Goal: Use online tool/utility: Use online tool/utility

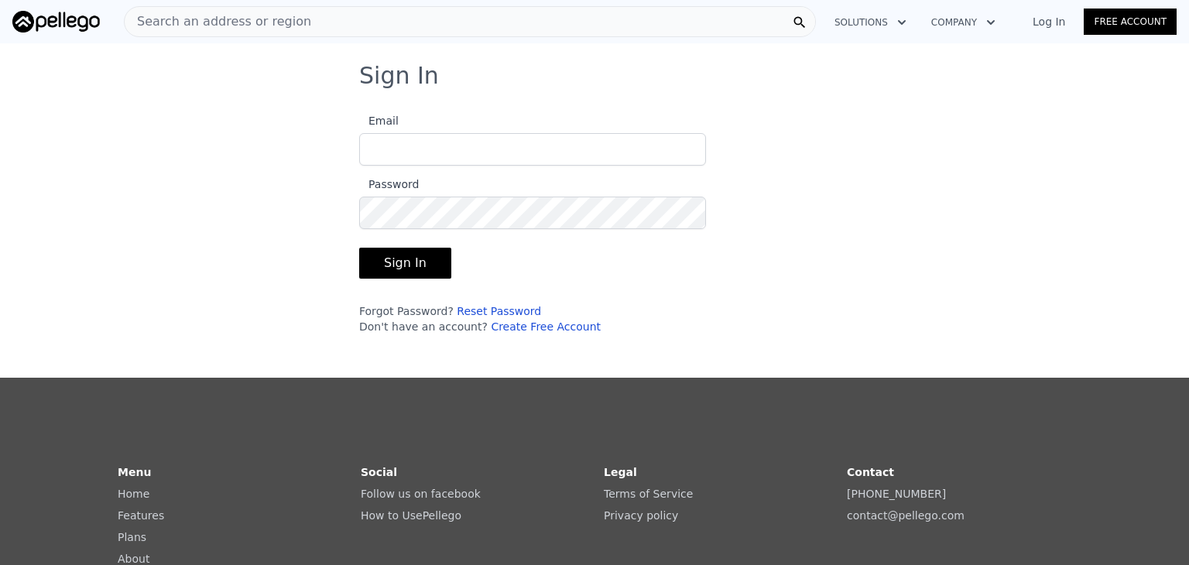
click at [390, 143] on input "Email" at bounding box center [532, 149] width 347 height 33
type input "[EMAIL_ADDRESS][DOMAIN_NAME]"
click at [401, 253] on button "Sign In" at bounding box center [405, 263] width 92 height 31
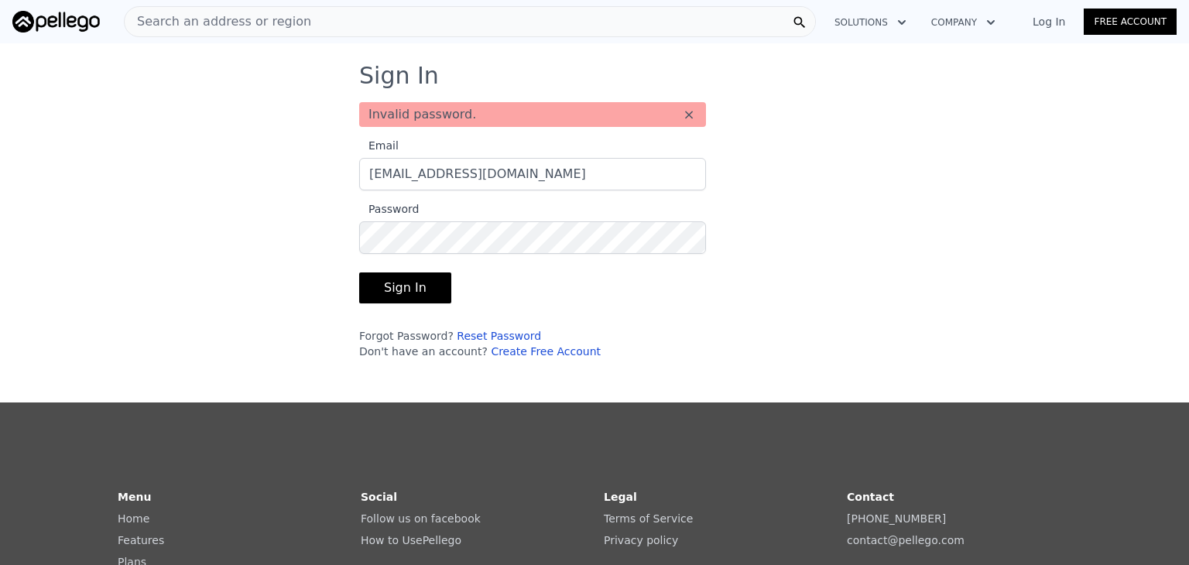
click at [409, 284] on button "Sign In" at bounding box center [405, 287] width 92 height 31
click at [223, 196] on div "Sign In Invalid password. × Email [EMAIL_ADDRESS][DOMAIN_NAME] Password Sign In…" at bounding box center [594, 217] width 1189 height 310
click at [334, 236] on div "Sign In Invalid password. × Email [EMAIL_ADDRESS][DOMAIN_NAME] Password Sign In…" at bounding box center [594, 217] width 520 height 310
click at [400, 286] on button "Sign In" at bounding box center [405, 287] width 92 height 31
click at [379, 281] on button "Sign In" at bounding box center [405, 287] width 92 height 31
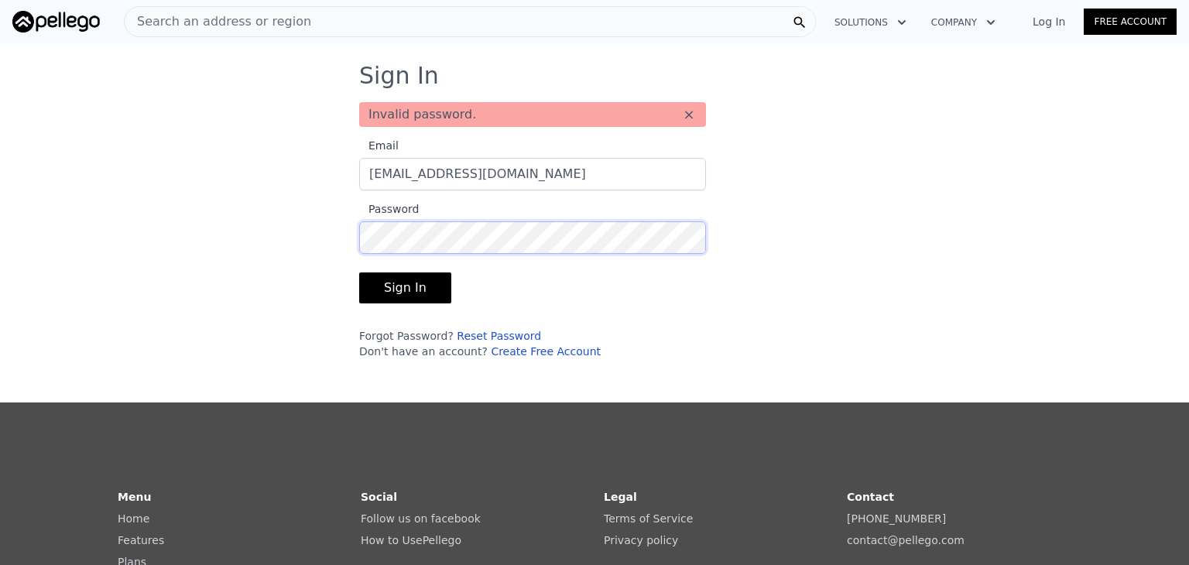
click at [319, 239] on div "Sign In Invalid password. × Email [EMAIL_ADDRESS][DOMAIN_NAME] Password Sign In…" at bounding box center [594, 217] width 1189 height 310
click at [390, 286] on button "Sign In" at bounding box center [405, 287] width 92 height 31
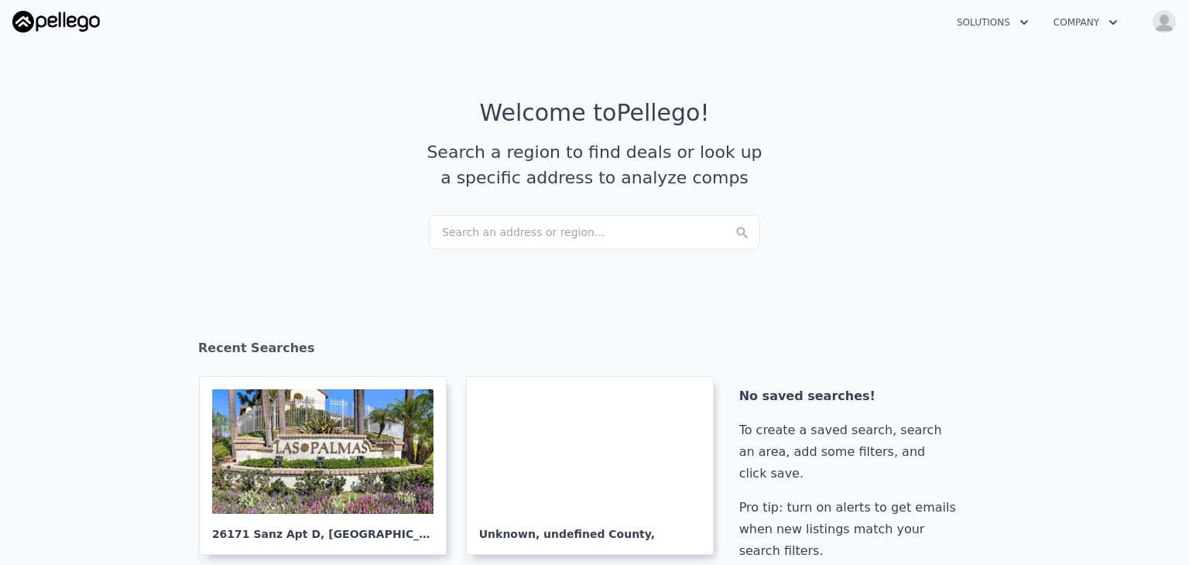
click at [1112, 21] on icon "button" at bounding box center [1112, 22] width 15 height 19
click at [972, 128] on article "Welcome to Pellego ! Search a region to find deals or look up a specific addres…" at bounding box center [594, 157] width 991 height 116
click at [530, 226] on div "Search an address or region..." at bounding box center [594, 232] width 331 height 34
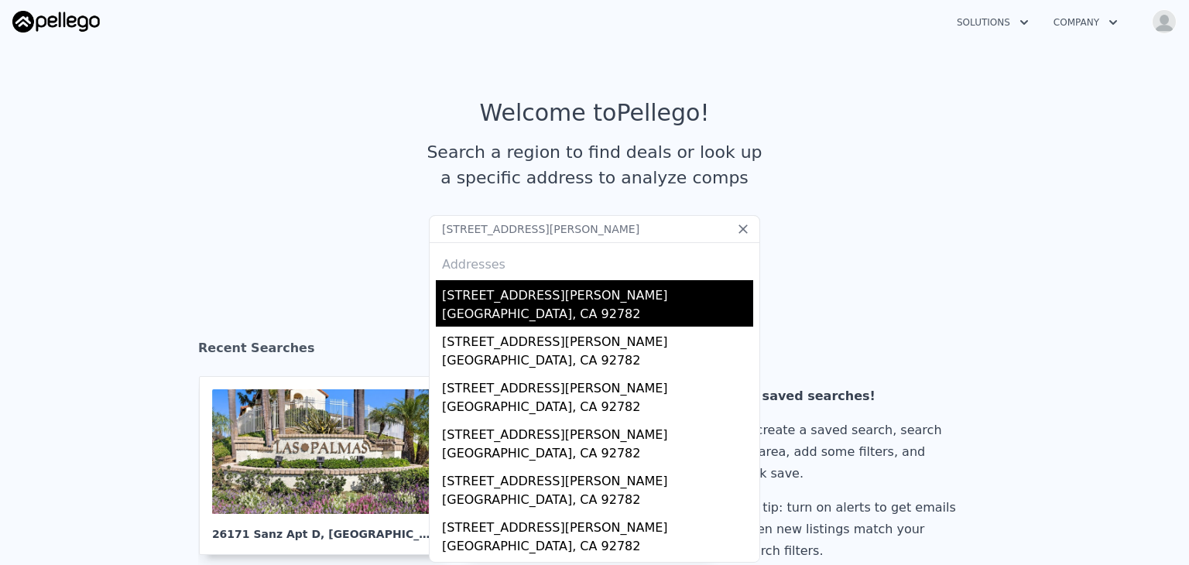
type input "[STREET_ADDRESS][PERSON_NAME]"
click at [536, 307] on div "[GEOGRAPHIC_DATA], CA 92782" at bounding box center [597, 316] width 311 height 22
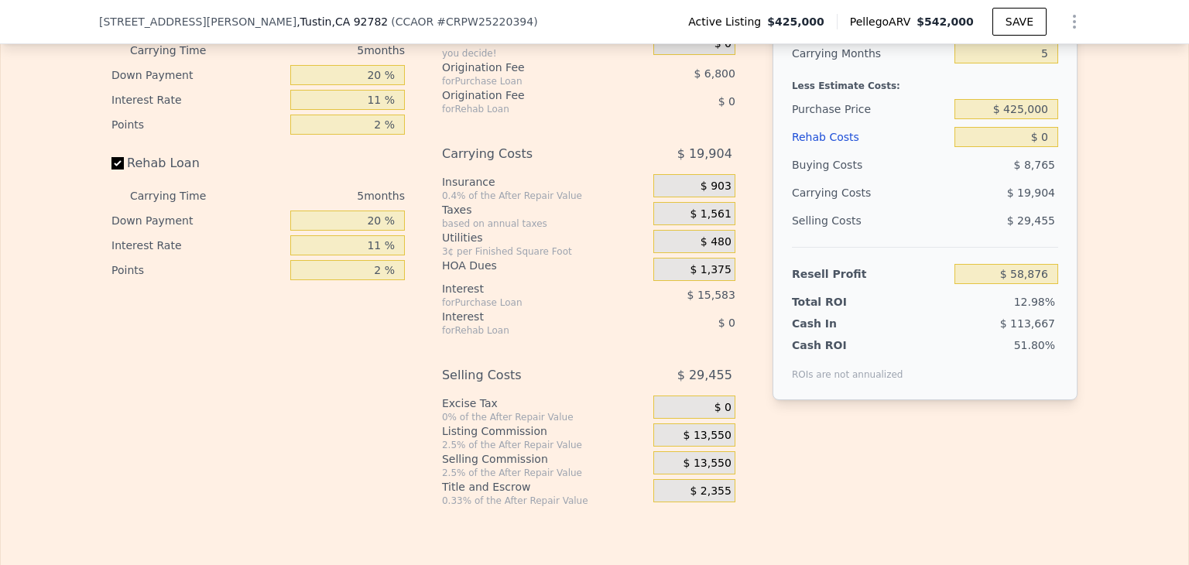
scroll to position [2471, 0]
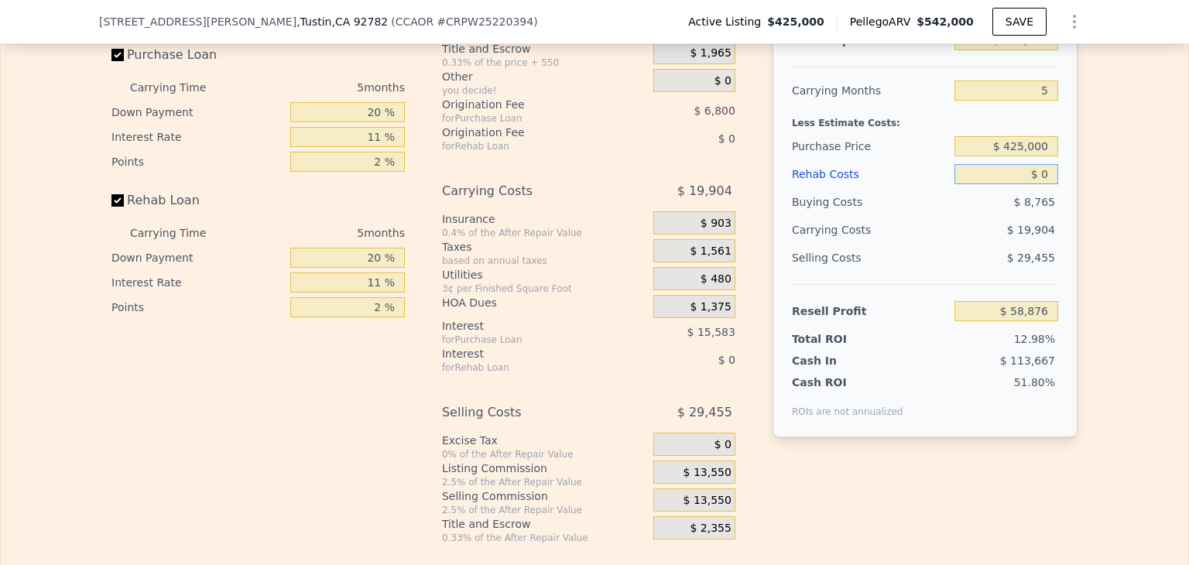
drag, startPoint x: 1048, startPoint y: 194, endPoint x: 992, endPoint y: 202, distance: 56.4
click at [995, 184] on input "$ 0" at bounding box center [1006, 174] width 104 height 20
type input "$ 2"
type input "$ 58,874"
type input "$ 25"
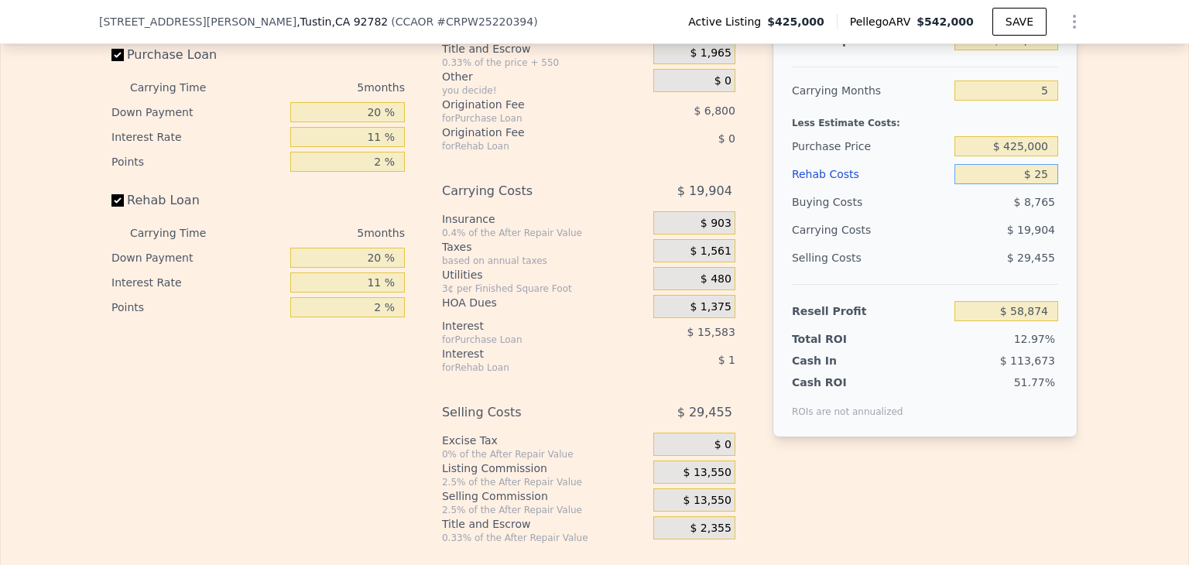
type input "$ 58,851"
type input "$ 250"
type input "$ 58,612"
type input "$ 2,500"
type input "$ 56,246"
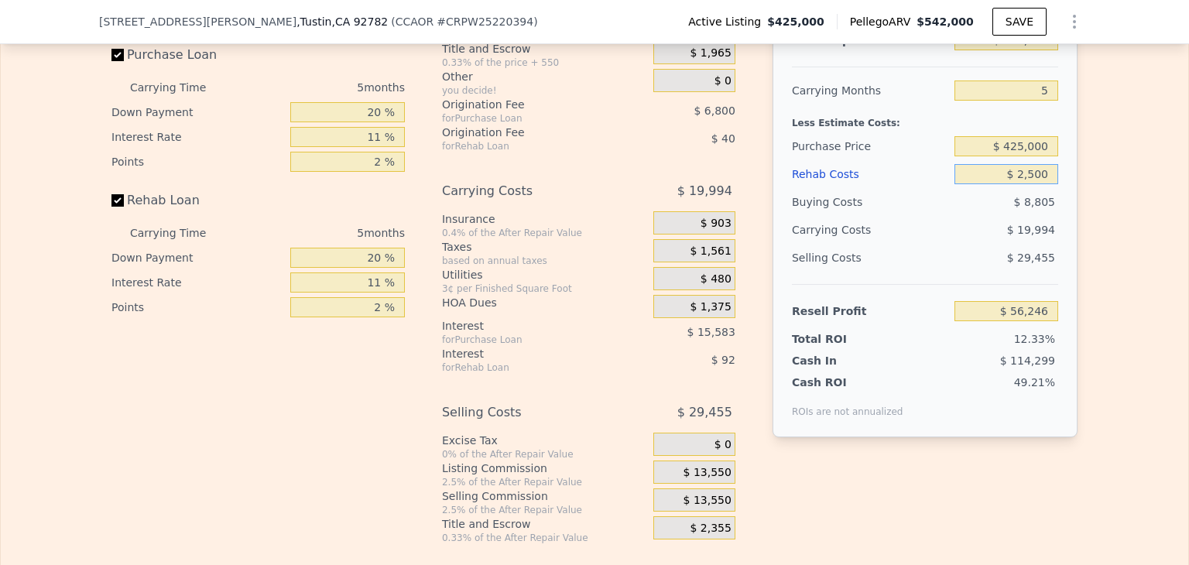
type input "$ 25,000"
type input "$ 32,561"
type input "$ 25,000"
click at [966, 244] on div "$ 20,819" at bounding box center [976, 230] width 163 height 28
click at [1096, 221] on div "Edit the assumptions in yellow boxes. Input profit to calculate an offer price.…" at bounding box center [594, 244] width 1187 height 599
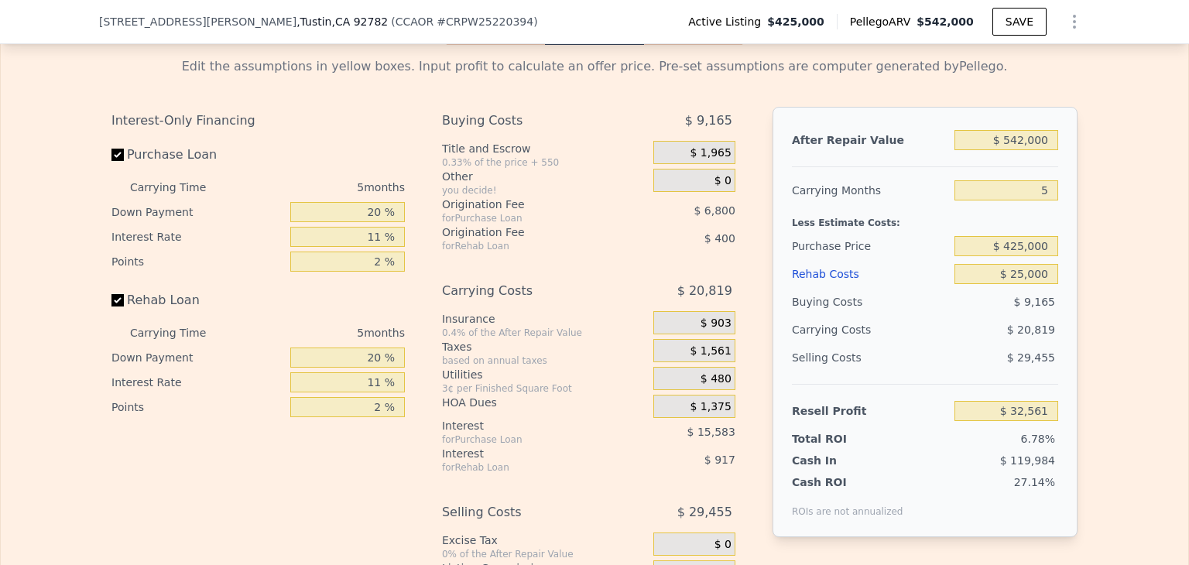
scroll to position [2393, 0]
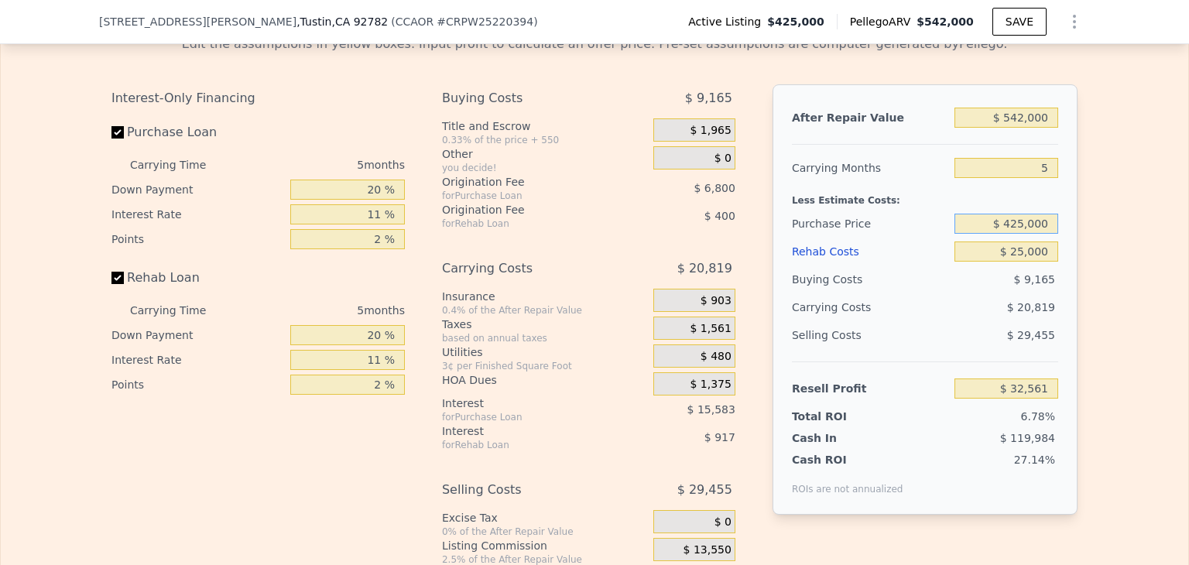
click at [1016, 234] on input "$ 425,000" at bounding box center [1006, 224] width 104 height 20
type input "$ 455,000"
click at [1090, 226] on div "Edit the assumptions in yellow boxes. Input profit to calculate an offer price.…" at bounding box center [594, 321] width 1187 height 599
type input "$ 881"
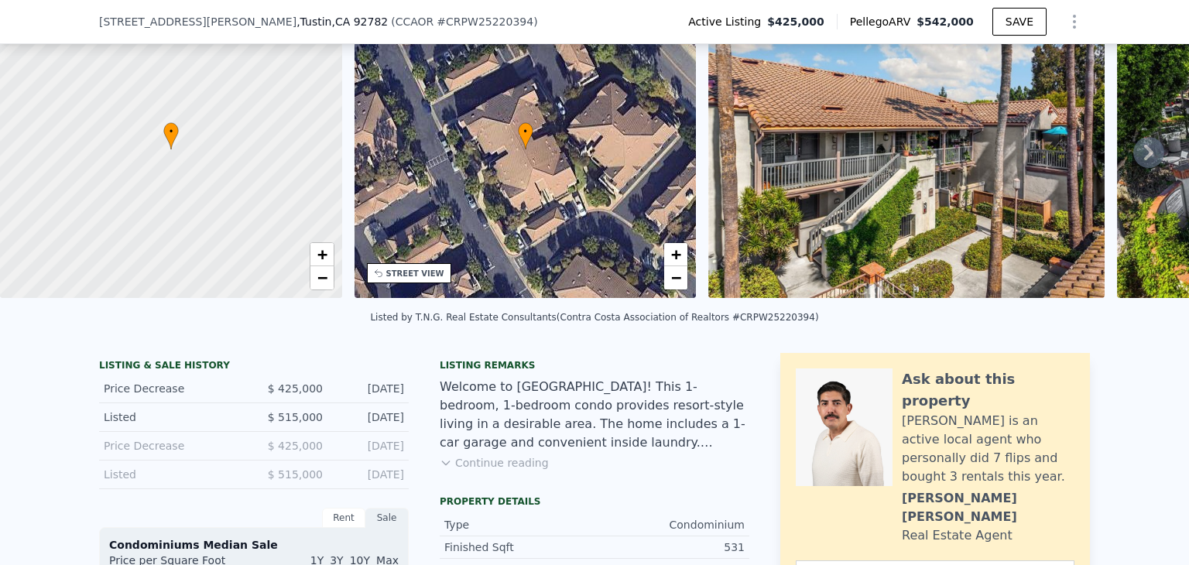
scroll to position [5, 0]
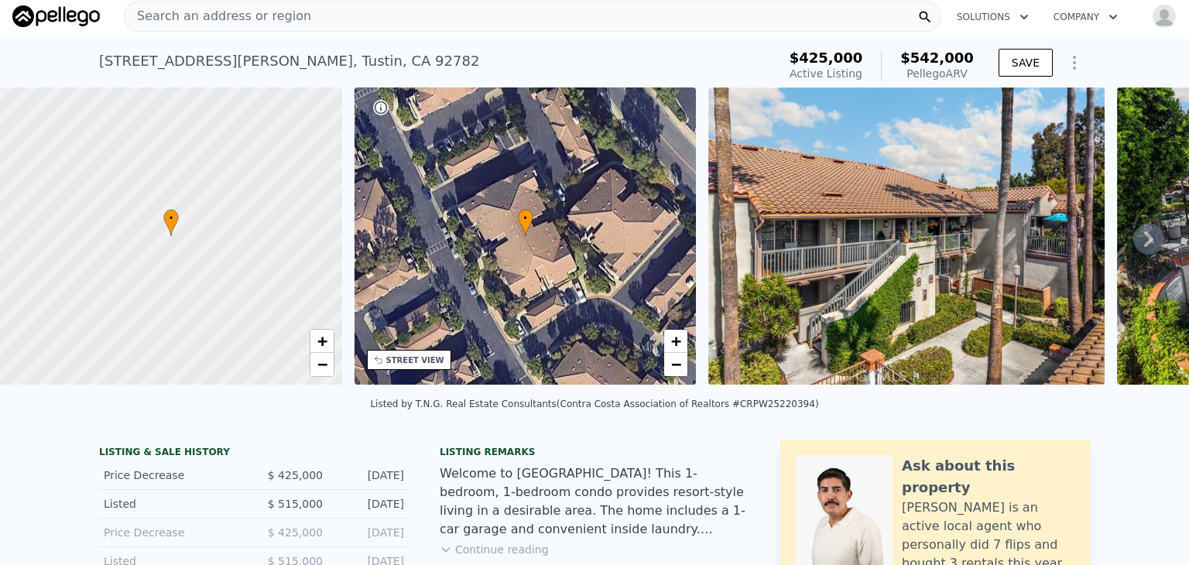
click at [880, 264] on img at bounding box center [906, 235] width 396 height 297
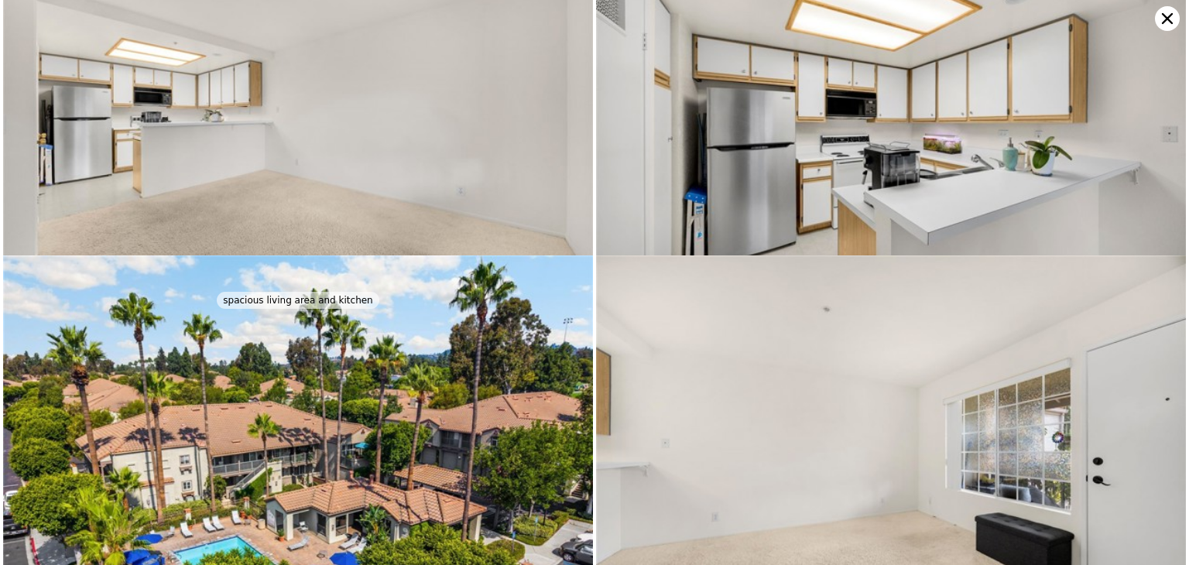
scroll to position [708, 0]
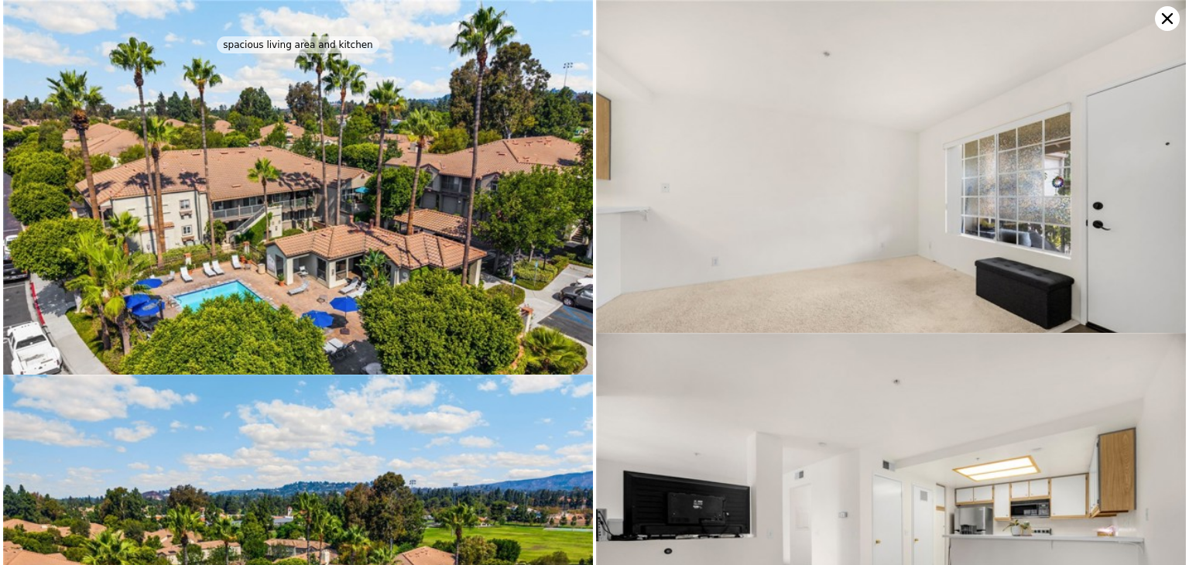
click at [765, 259] on img at bounding box center [891, 196] width 590 height 392
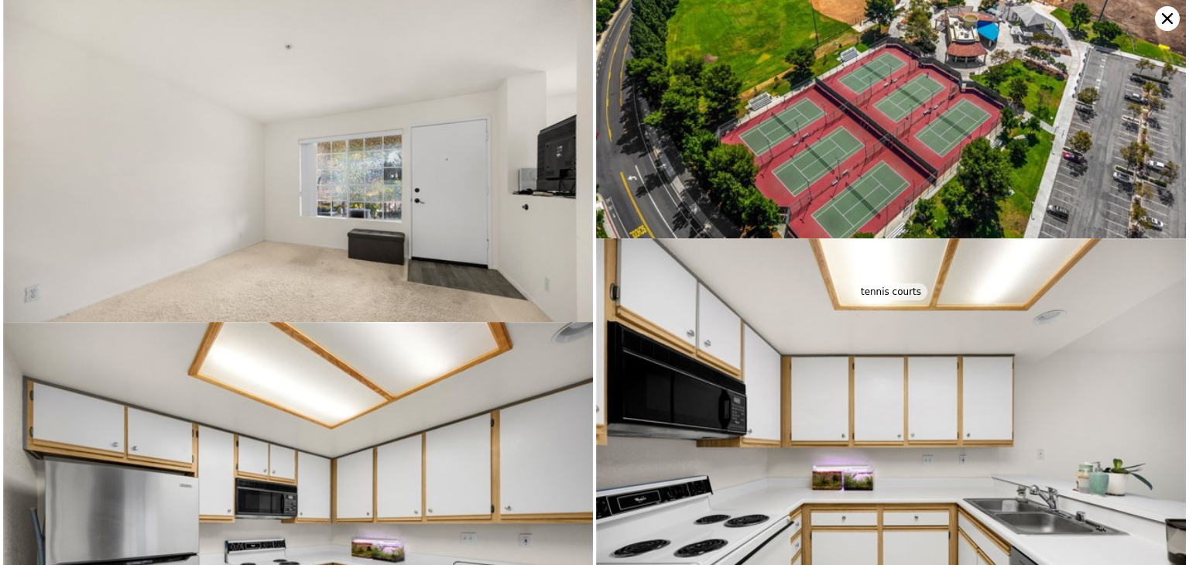
scroll to position [2455, 0]
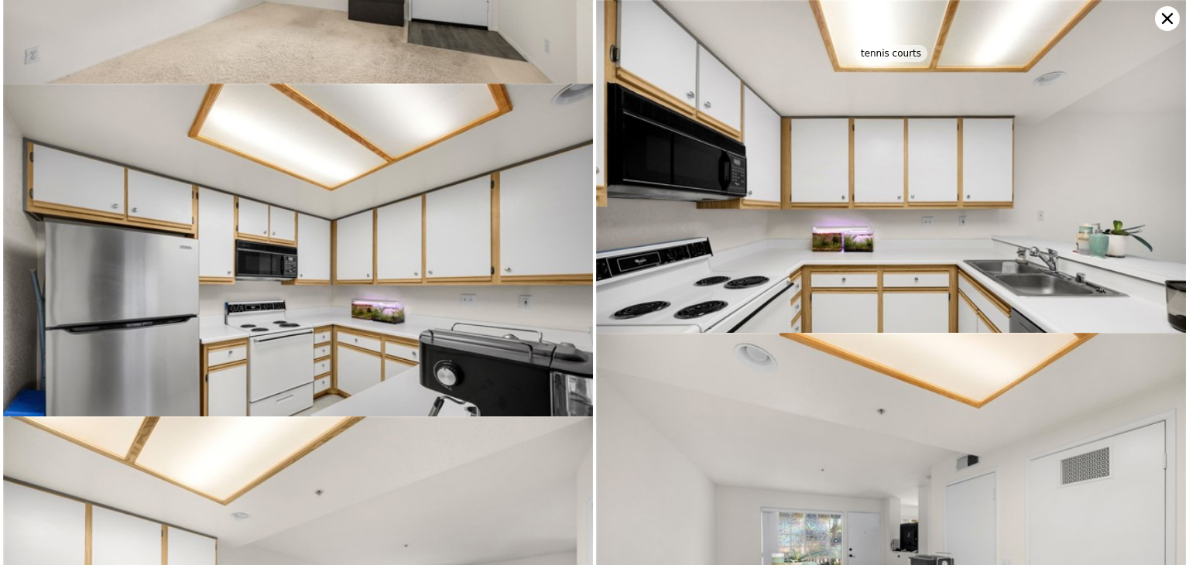
click at [929, 166] on img at bounding box center [891, 196] width 590 height 392
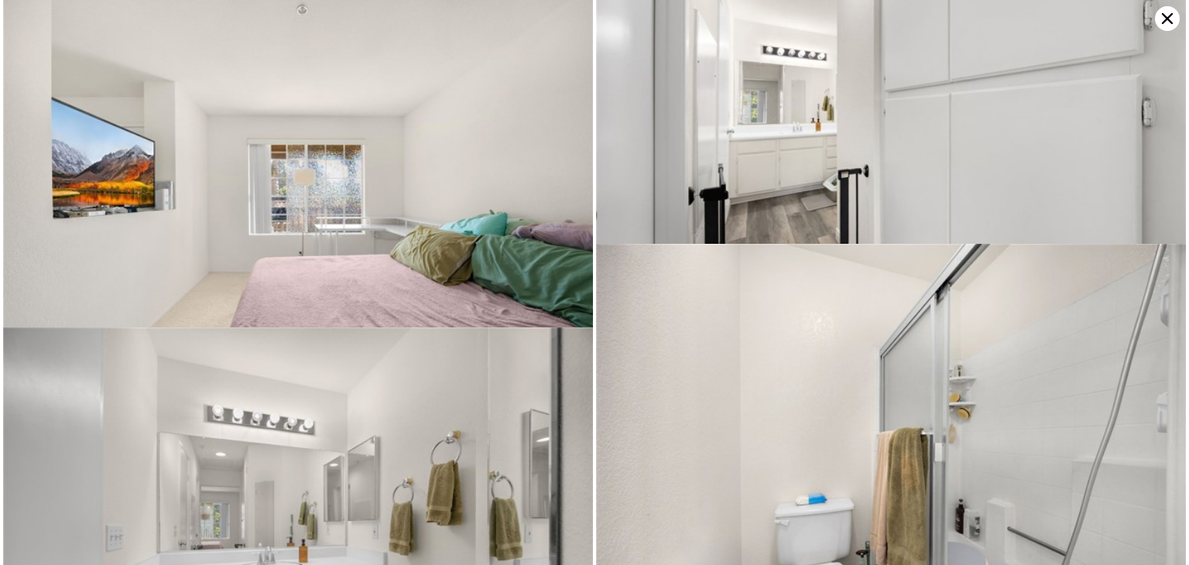
scroll to position [3870, 0]
